Goal: Task Accomplishment & Management: Use online tool/utility

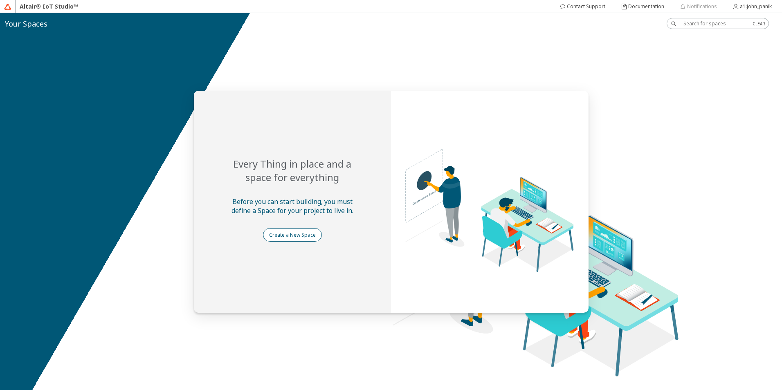
click at [0, 0] on slot "Create a New Space" at bounding box center [0, 0] width 0 height 0
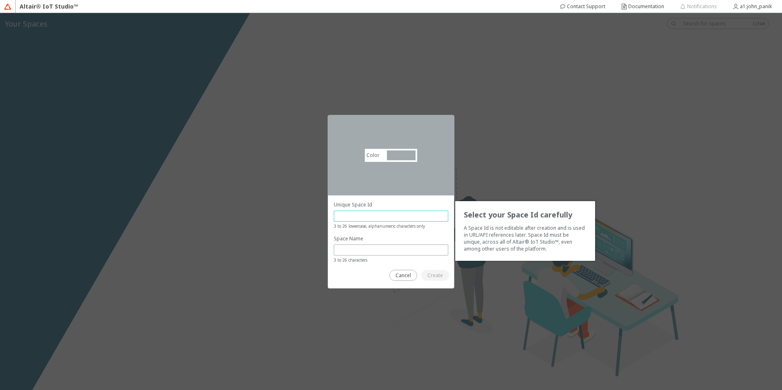
click at [353, 217] on input "text" at bounding box center [390, 216] width 107 height 7
type input "newspace"
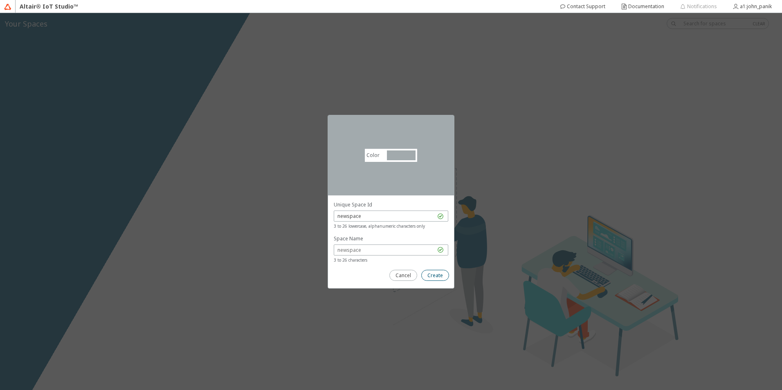
click at [0, 0] on slot "Create" at bounding box center [0, 0] width 0 height 0
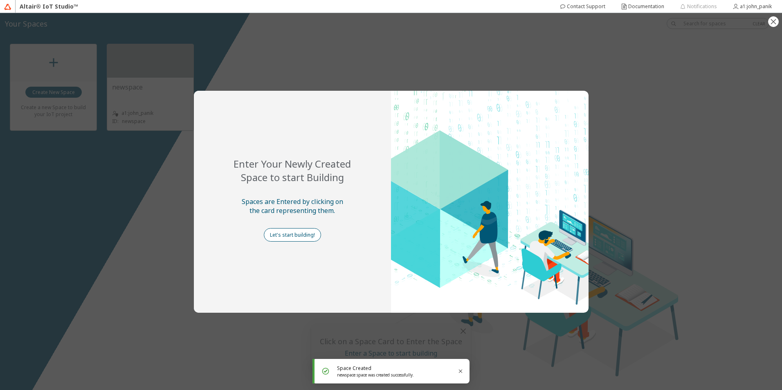
click at [0, 0] on slot "Let's start building!" at bounding box center [0, 0] width 0 height 0
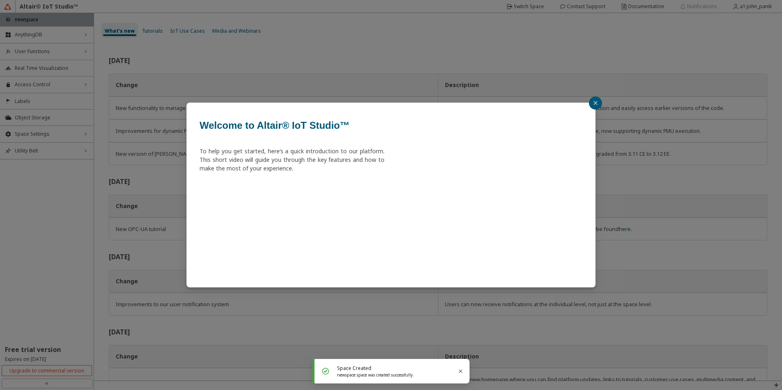
click at [596, 100] on button "button" at bounding box center [595, 102] width 13 height 13
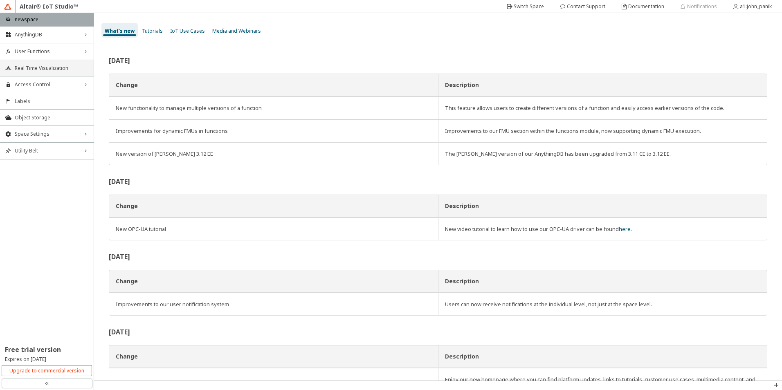
click at [31, 68] on span "Real Time Visualization" at bounding box center [52, 68] width 74 height 7
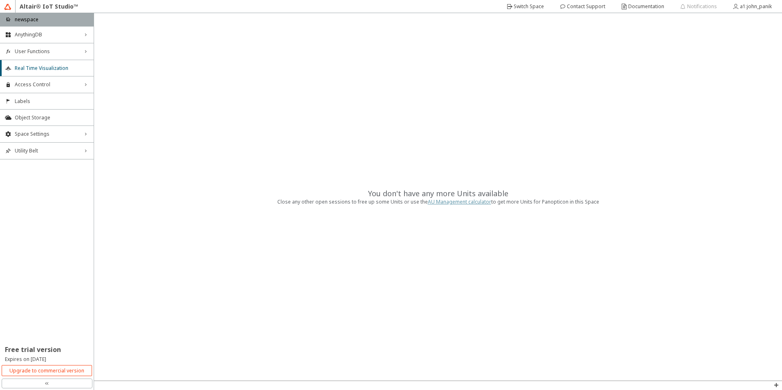
click at [464, 202] on link "AU Management calculator" at bounding box center [459, 201] width 63 height 7
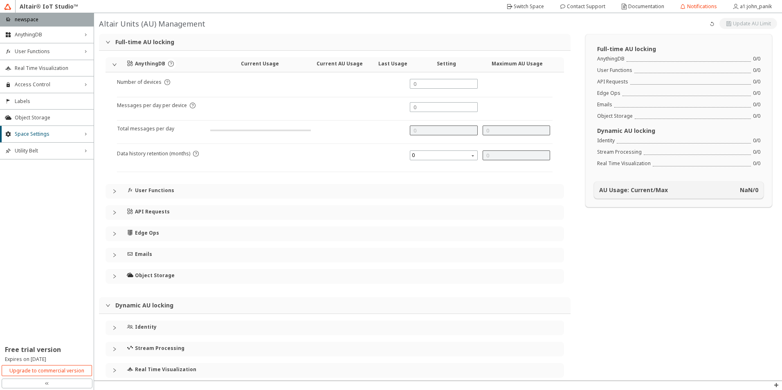
type input "1000"
type input "0"
click at [420, 81] on input "text" at bounding box center [443, 84] width 60 height 7
click at [167, 372] on h4 "Real Time Visualization" at bounding box center [165, 369] width 61 height 7
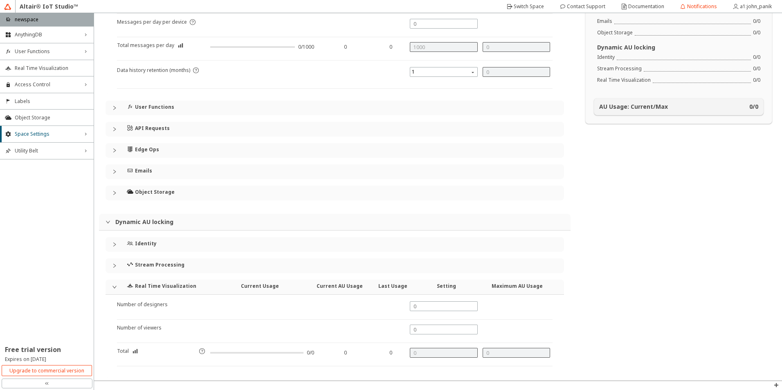
scroll to position [94, 0]
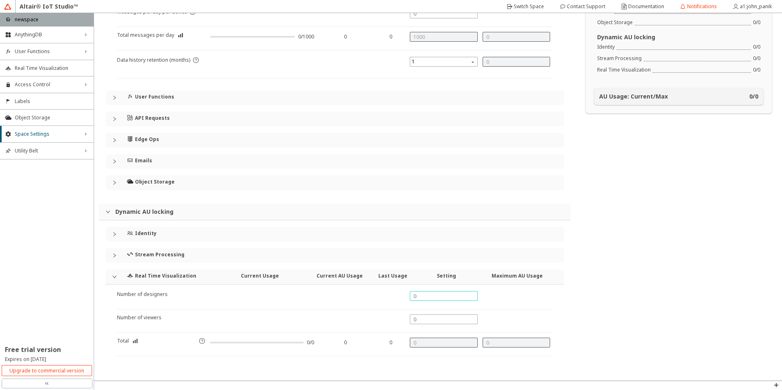
click at [418, 297] on input "text" at bounding box center [443, 296] width 60 height 7
type input "1"
type input "2"
type input "1"
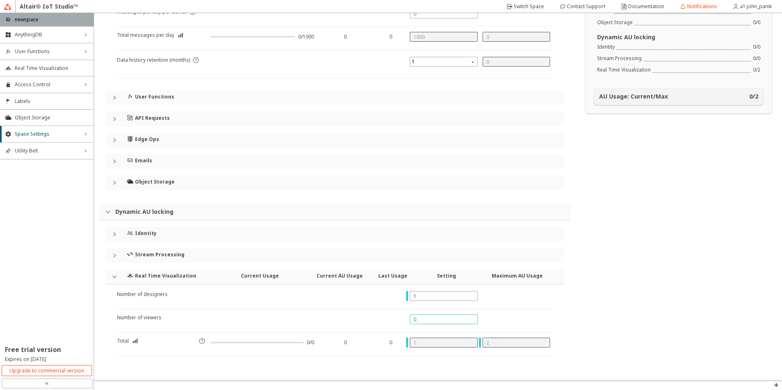
click at [420, 320] on input "text" at bounding box center [443, 319] width 60 height 7
type input "1"
type input "2"
type input "4"
type input "1"
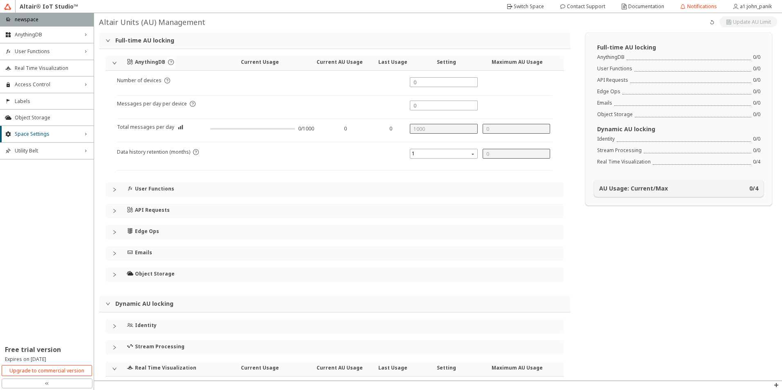
scroll to position [0, 0]
click at [36, 66] on span "Real Time Visualization" at bounding box center [52, 68] width 74 height 7
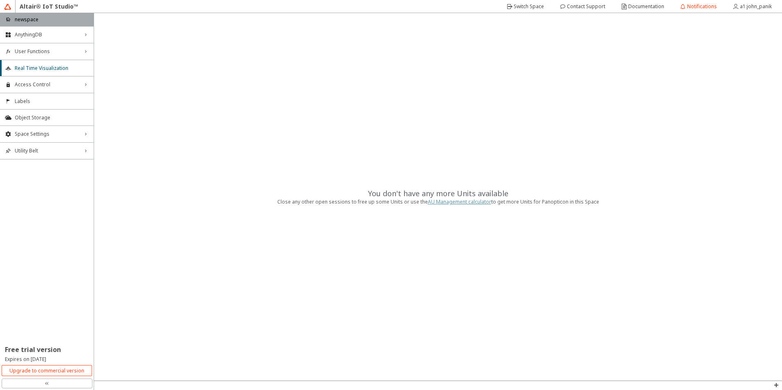
click at [443, 203] on link "AU Management calculator" at bounding box center [459, 201] width 63 height 7
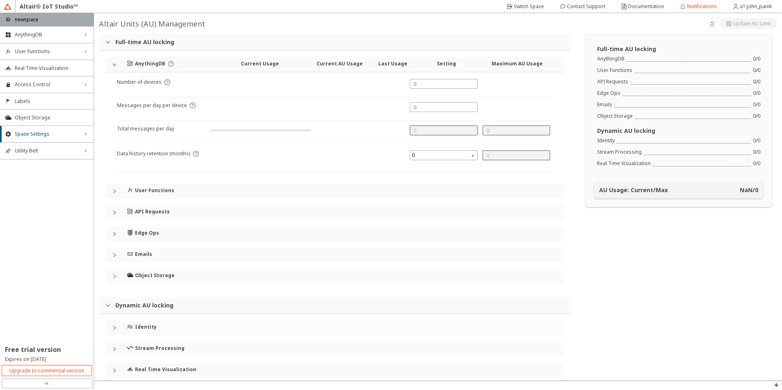
type input "0"
type input "1000"
click at [0, 0] on slot "Switch Space" at bounding box center [0, 0] width 0 height 0
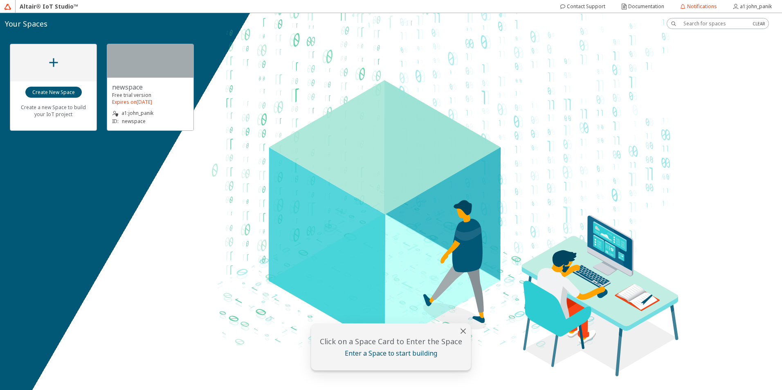
click at [0, 0] on slot "newspace" at bounding box center [0, 0] width 0 height 0
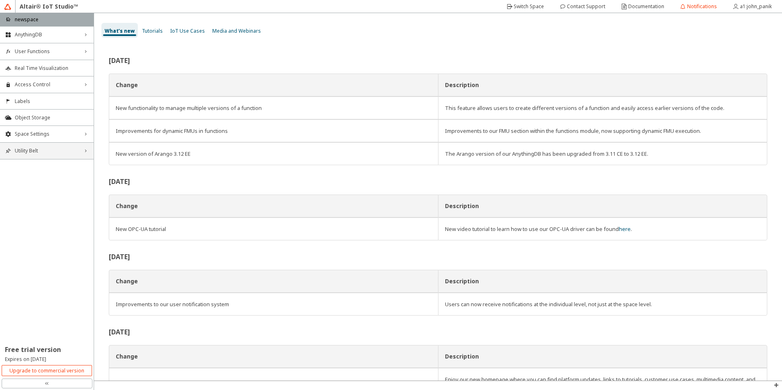
click at [39, 150] on span "Utility Belt" at bounding box center [47, 151] width 64 height 7
click at [33, 178] on span "MQTT Inspector" at bounding box center [52, 179] width 74 height 7
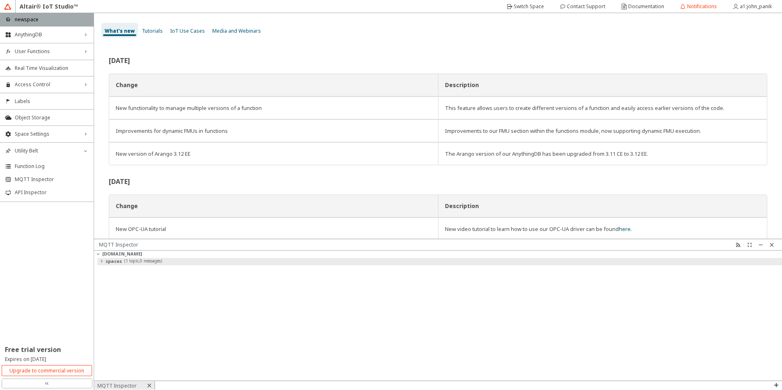
click at [0, 0] on slot "spaces" at bounding box center [0, 0] width 0 height 0
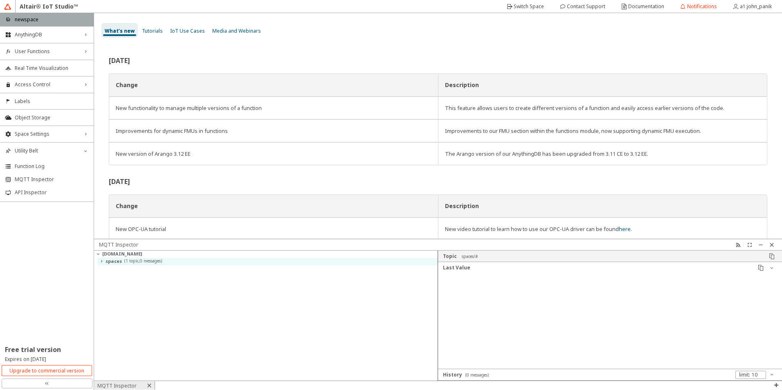
click at [150, 29] on span "Tutorials" at bounding box center [152, 30] width 21 height 7
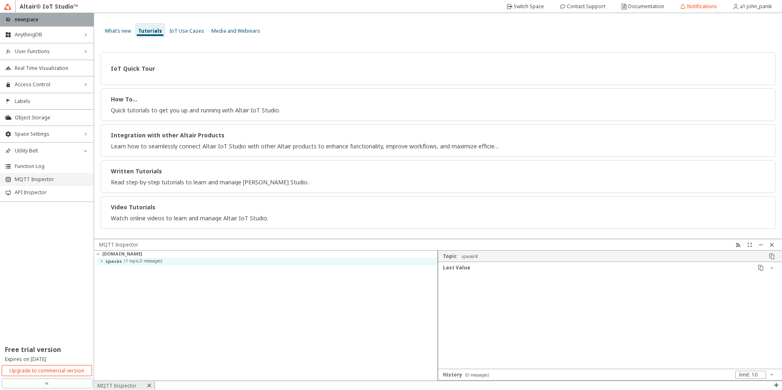
click at [30, 180] on span "MQTT Inspector" at bounding box center [52, 179] width 74 height 7
click at [175, 29] on span "IoT Use Cases" at bounding box center [186, 30] width 35 height 7
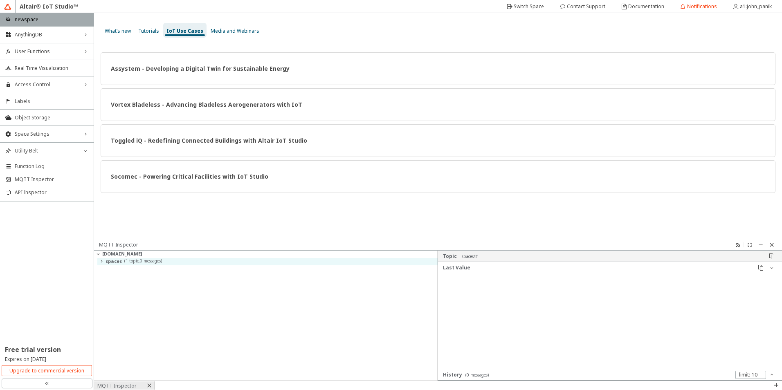
click at [234, 28] on span "Media and Webinars" at bounding box center [235, 30] width 49 height 7
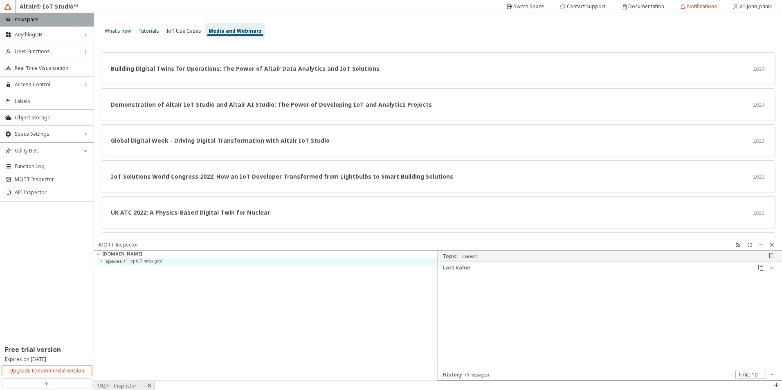
click at [128, 268] on div "mqtt.swx.altairone.com spaces ( 1 topic , 0 messages )" at bounding box center [266, 316] width 344 height 130
click at [0, 0] on slot "mqtt.swx.altairone.com" at bounding box center [0, 0] width 0 height 0
click at [0, 0] on slot "( 0 messages )" at bounding box center [0, 0] width 0 height 0
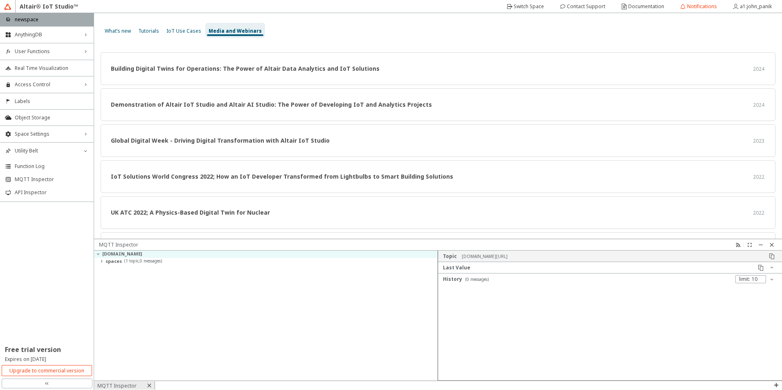
click at [486, 267] on div "Last Value" at bounding box center [599, 267] width 312 height 7
click at [485, 253] on div "mqtt.swx.altairone.com/#" at bounding box center [484, 256] width 46 height 6
click at [0, 0] on slot "mqtt.swx.altairone.com/#" at bounding box center [0, 0] width 0 height 0
click at [773, 255] on iron-icon at bounding box center [771, 256] width 7 height 7
click at [635, 309] on div at bounding box center [610, 321] width 344 height 96
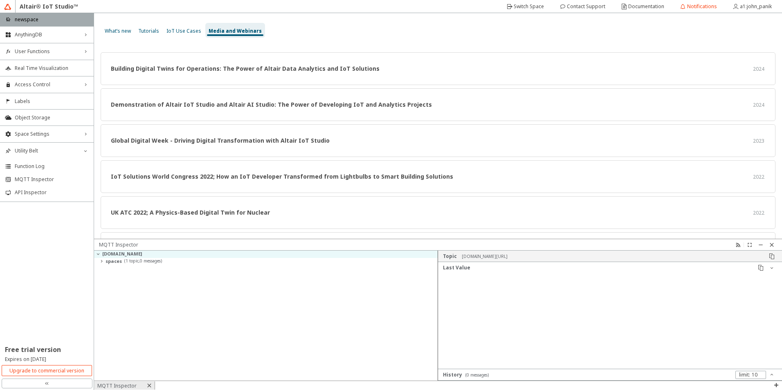
click at [695, 373] on div "History ( 0 messages )" at bounding box center [589, 374] width 292 height 7
click at [491, 267] on div "Last Value" at bounding box center [599, 267] width 312 height 7
click at [776, 385] on iron-icon at bounding box center [776, 385] width 7 height 7
click at [763, 361] on p "MQTT Inspector" at bounding box center [756, 362] width 49 height 7
click at [264, 271] on div "mqtt.swx.altairone.com spaces ( 1 topic , 0 messages )" at bounding box center [266, 316] width 344 height 130
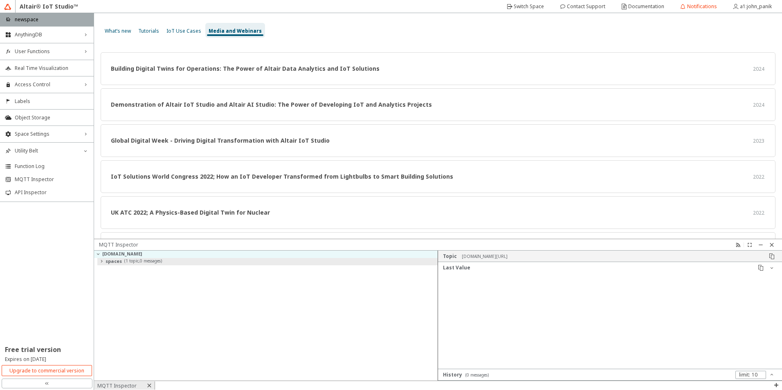
click at [121, 260] on div "spaces ( 1 topic , 0 messages )" at bounding box center [267, 261] width 340 height 7
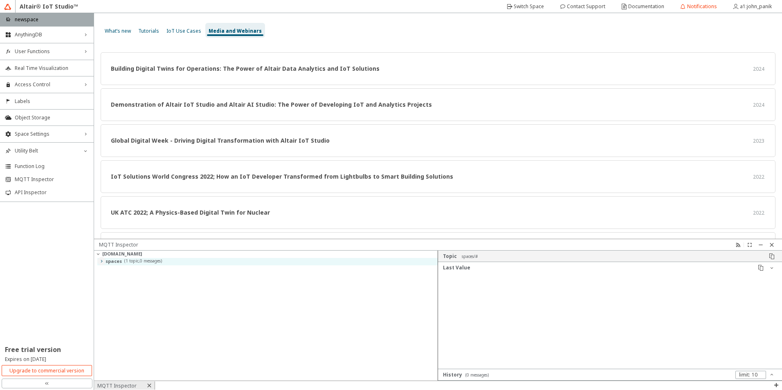
click at [102, 260] on iron-icon at bounding box center [101, 261] width 7 height 7
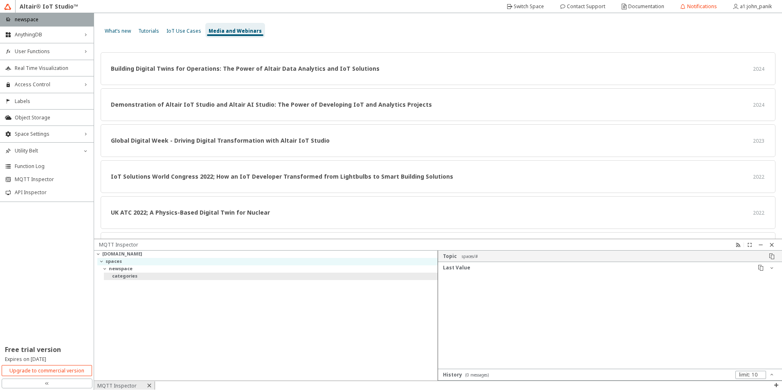
click at [0, 0] on slot "categories" at bounding box center [0, 0] width 0 height 0
click at [0, 0] on slot "newspace" at bounding box center [0, 0] width 0 height 0
click at [44, 166] on span "Function Log" at bounding box center [52, 166] width 74 height 7
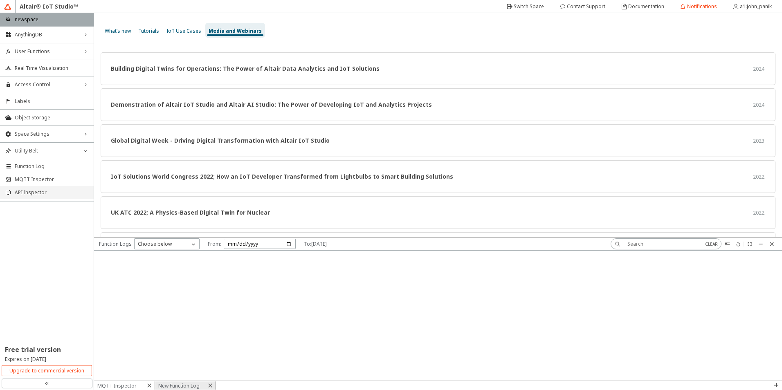
click at [39, 196] on li "API Inspector" at bounding box center [47, 192] width 94 height 13
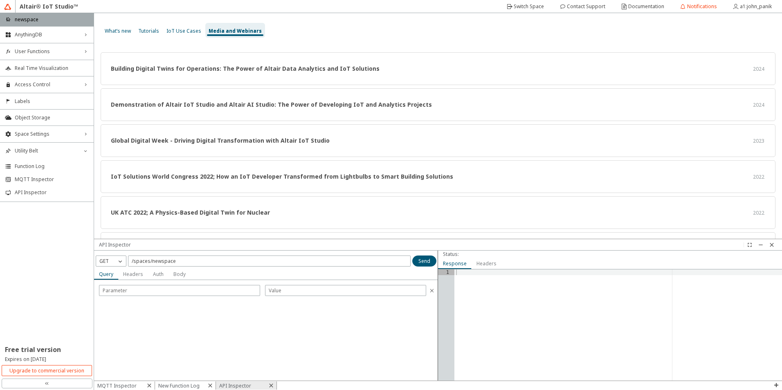
click at [0, 0] on slot "Headers" at bounding box center [0, 0] width 0 height 0
click at [0, 0] on slot "Send" at bounding box center [0, 0] width 0 height 0
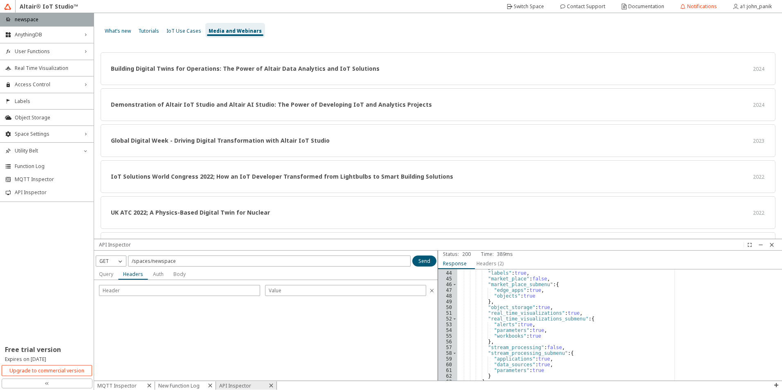
scroll to position [278, 0]
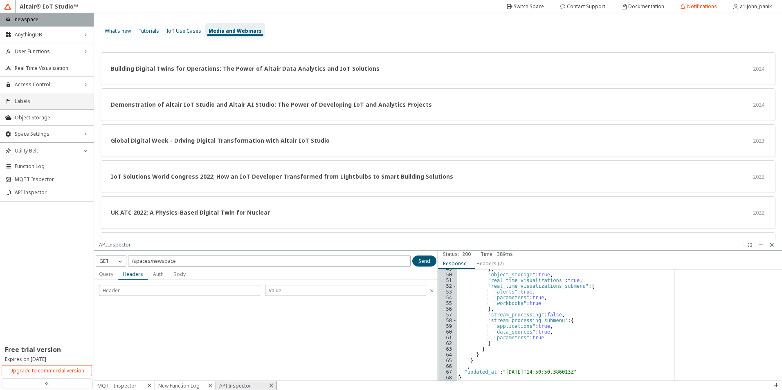
click at [31, 103] on span "Labels" at bounding box center [52, 101] width 74 height 7
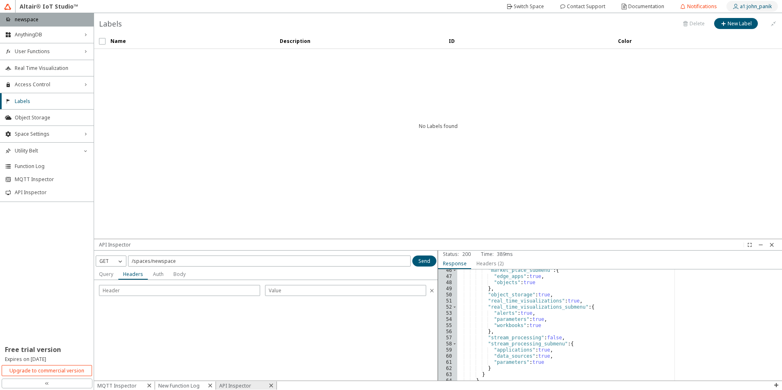
scroll to position [278, 0]
